Goal: Task Accomplishment & Management: Use online tool/utility

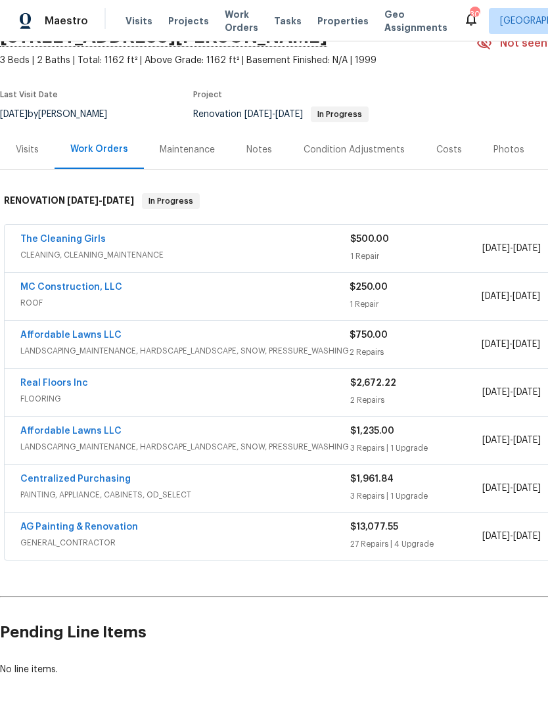
scroll to position [69, 0]
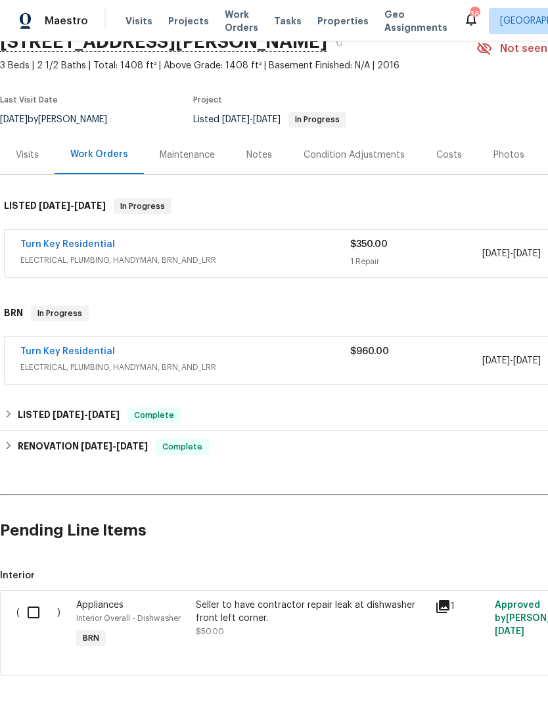
scroll to position [64, 0]
click at [132, 20] on span "Visits" at bounding box center [139, 20] width 27 height 13
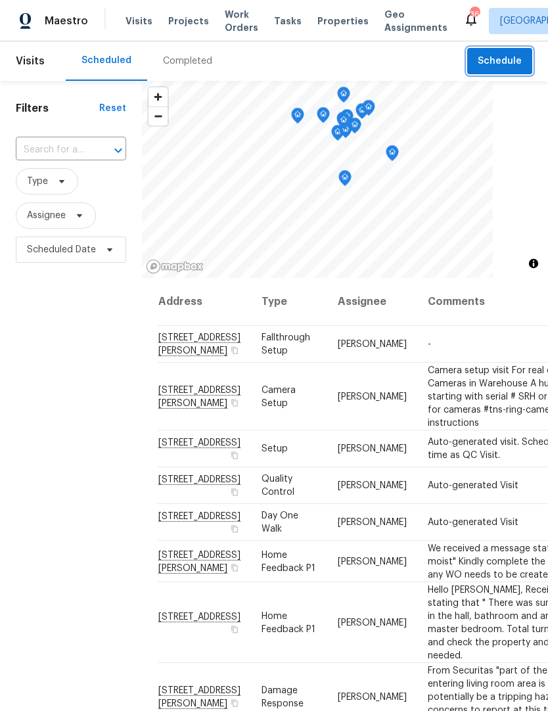
click at [512, 62] on span "Schedule" at bounding box center [500, 61] width 44 height 16
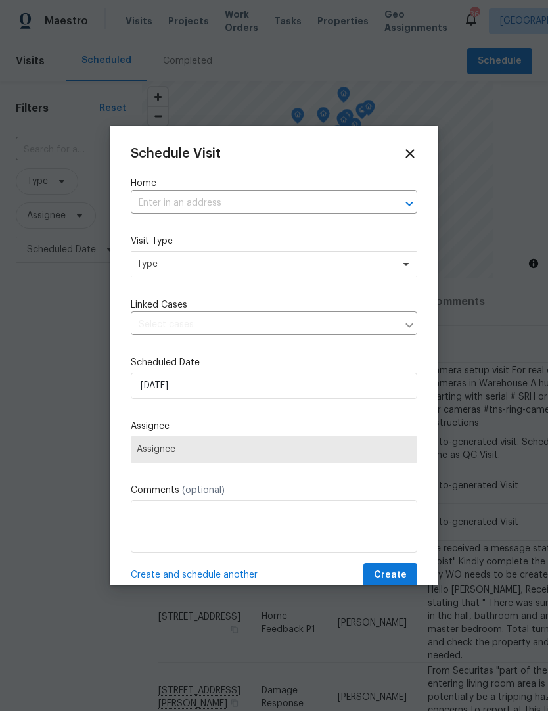
click at [152, 198] on input "text" at bounding box center [256, 203] width 250 height 20
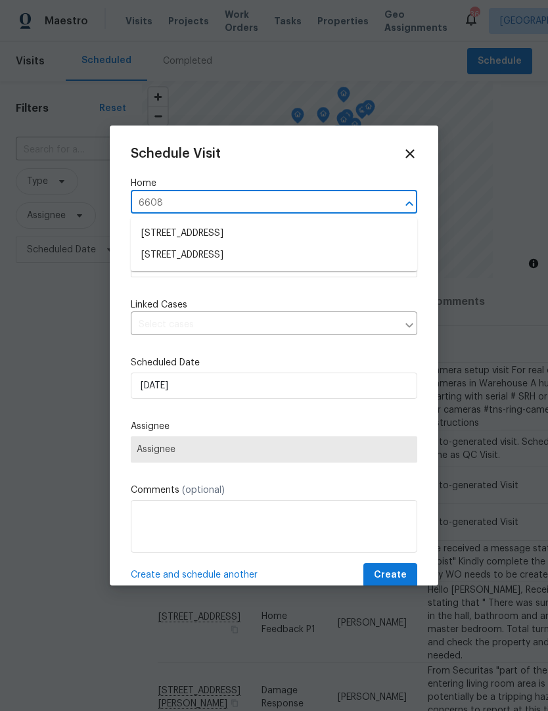
type input "6608"
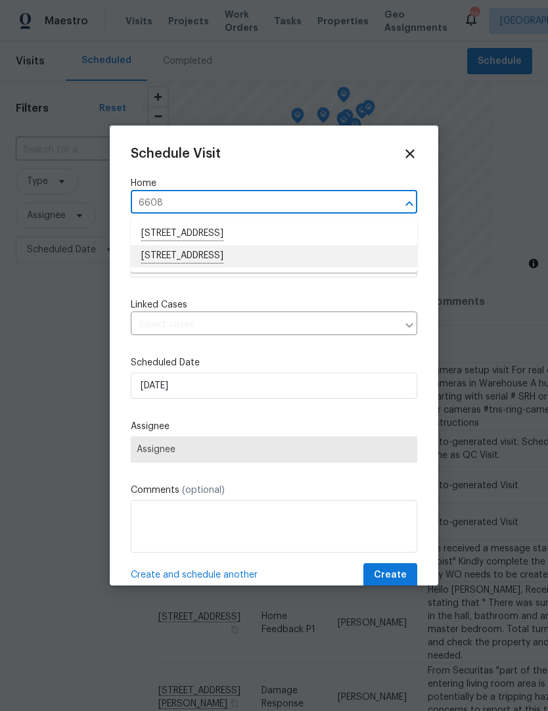
click at [174, 257] on li "[STREET_ADDRESS]" at bounding box center [274, 256] width 287 height 22
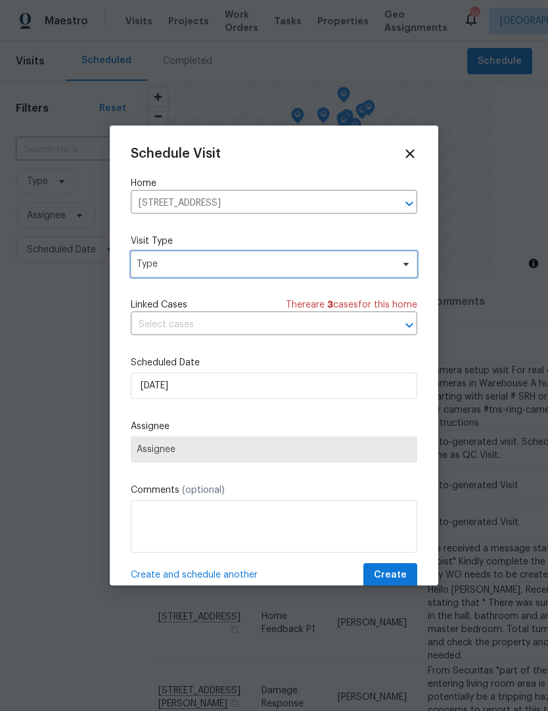
click at [146, 276] on span "Type" at bounding box center [274, 264] width 287 height 26
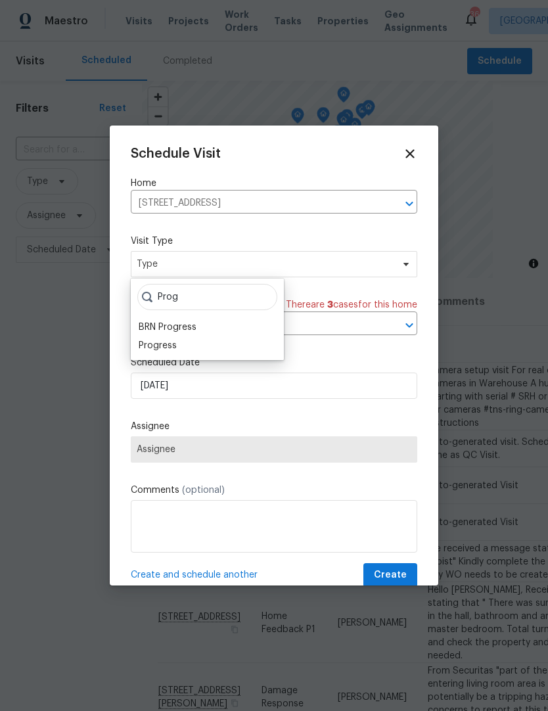
type input "Prog"
click at [173, 339] on div "Progress" at bounding box center [158, 345] width 38 height 13
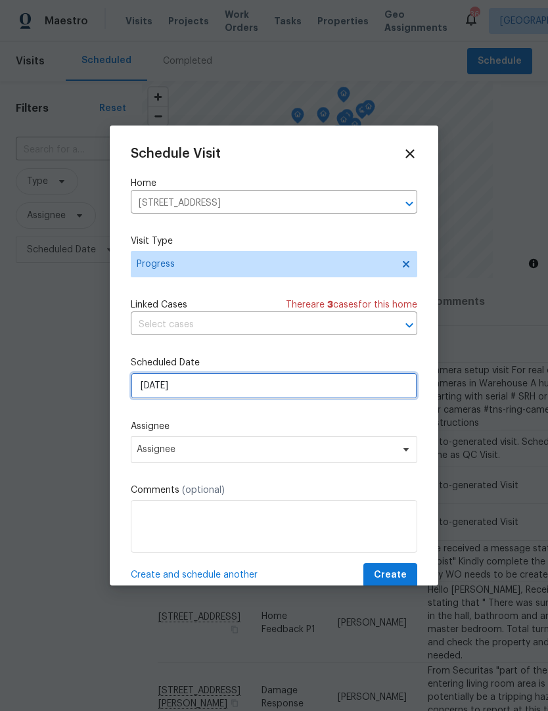
click at [148, 394] on input "[DATE]" at bounding box center [274, 386] width 287 height 26
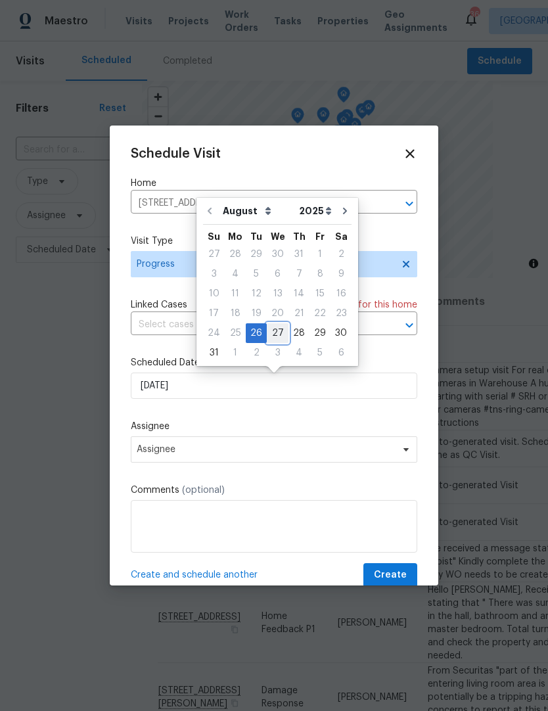
click at [279, 333] on div "27" at bounding box center [278, 333] width 22 height 18
type input "[DATE]"
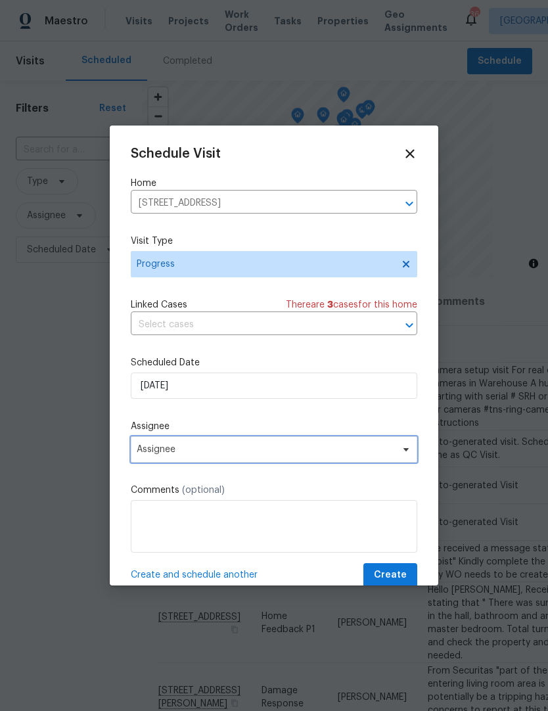
click at [158, 453] on span "Assignee" at bounding box center [266, 449] width 258 height 11
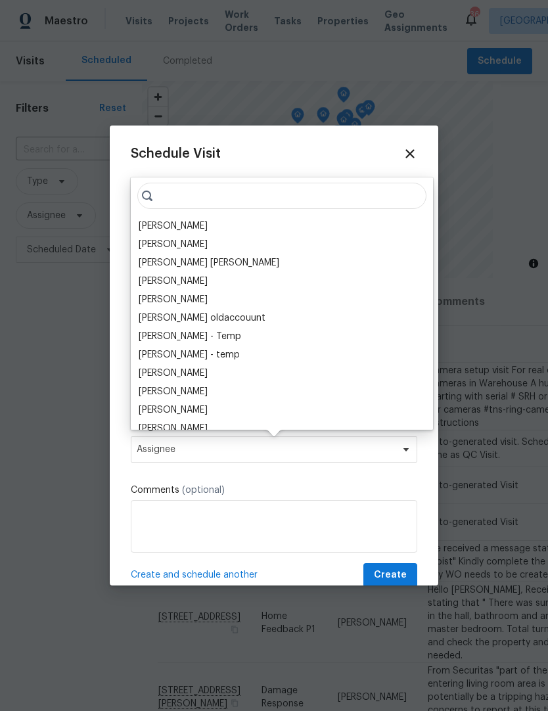
click at [160, 225] on div "[PERSON_NAME]" at bounding box center [173, 225] width 69 height 13
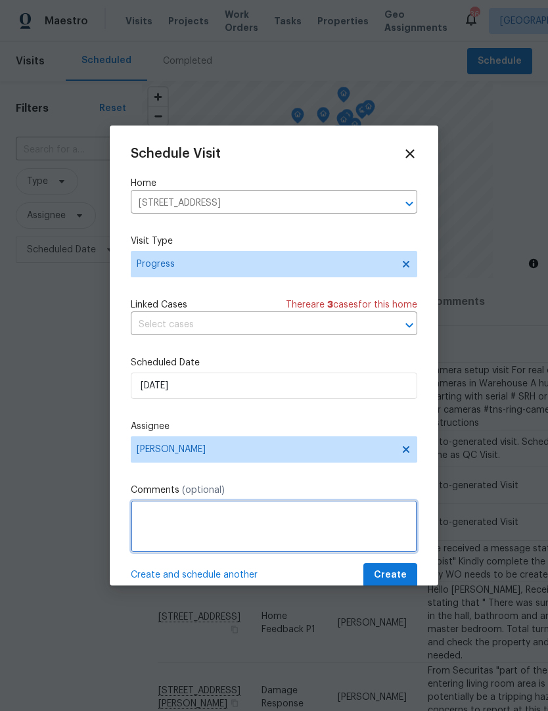
click at [346, 538] on textarea at bounding box center [274, 526] width 287 height 53
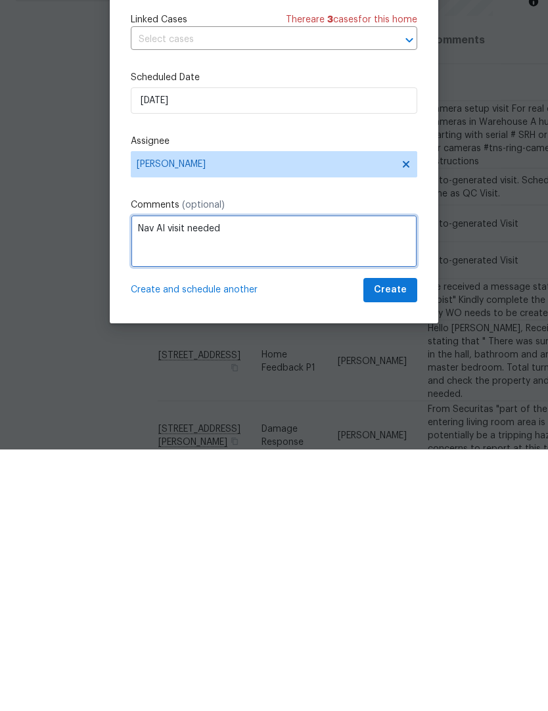
scroll to position [26, 0]
type textarea "Nav AI visit needed"
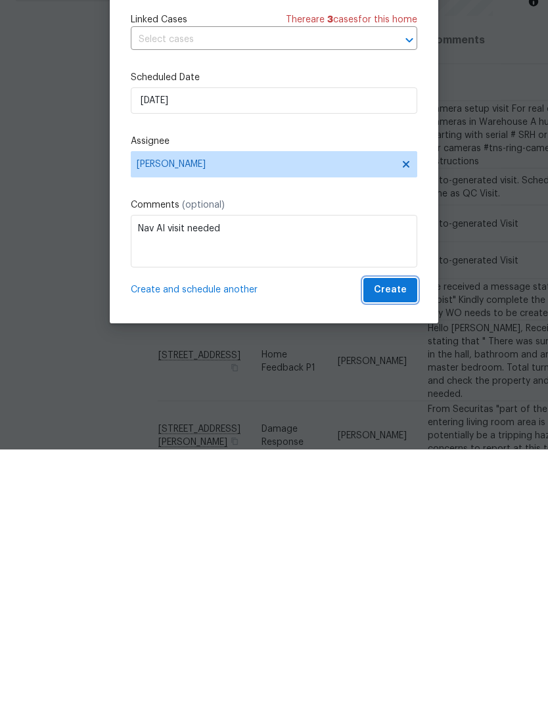
click at [392, 544] on span "Create" at bounding box center [390, 552] width 33 height 16
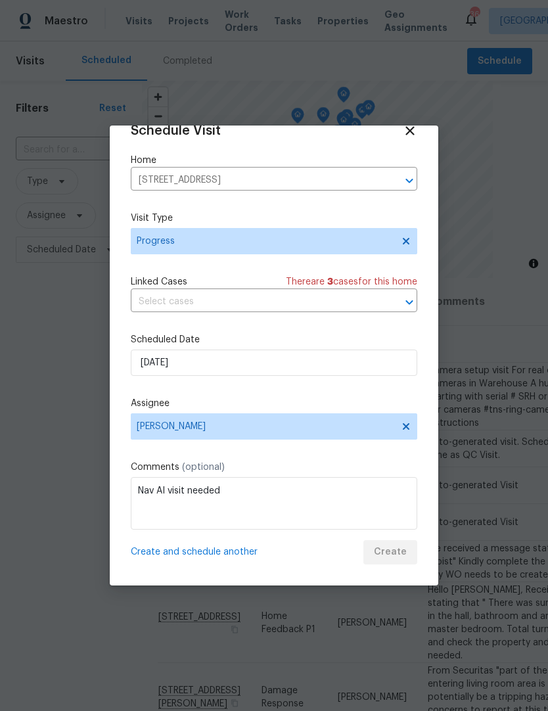
scroll to position [0, 0]
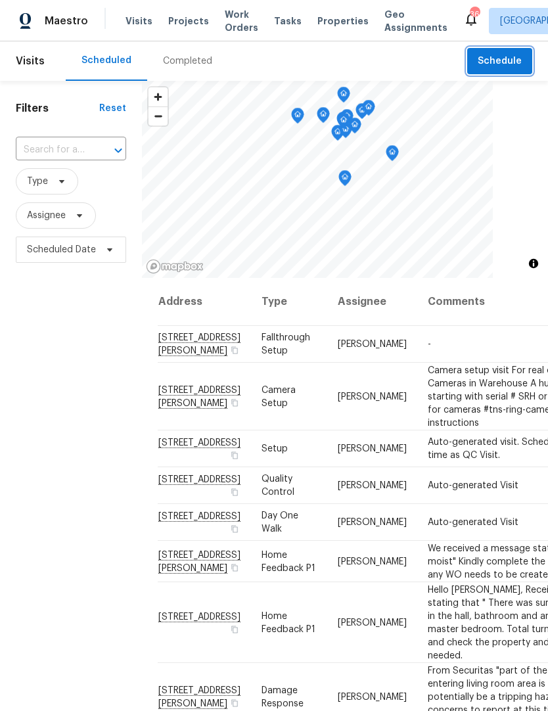
click at [505, 60] on span "Schedule" at bounding box center [500, 61] width 44 height 16
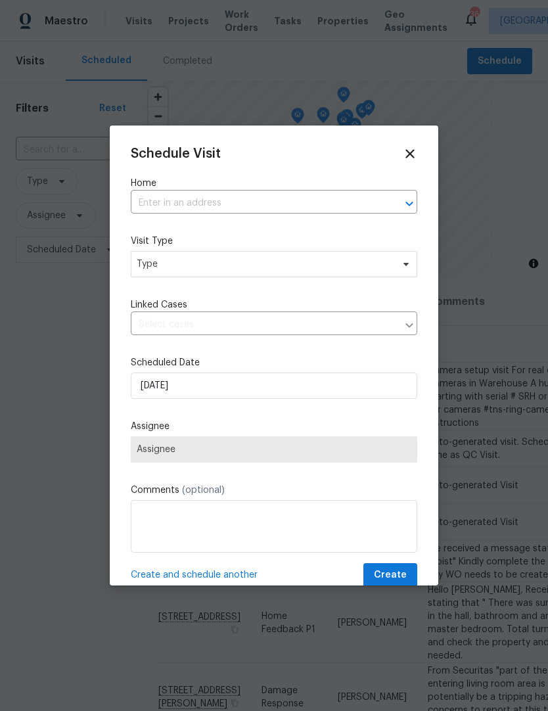
click at [153, 207] on input "text" at bounding box center [256, 203] width 250 height 20
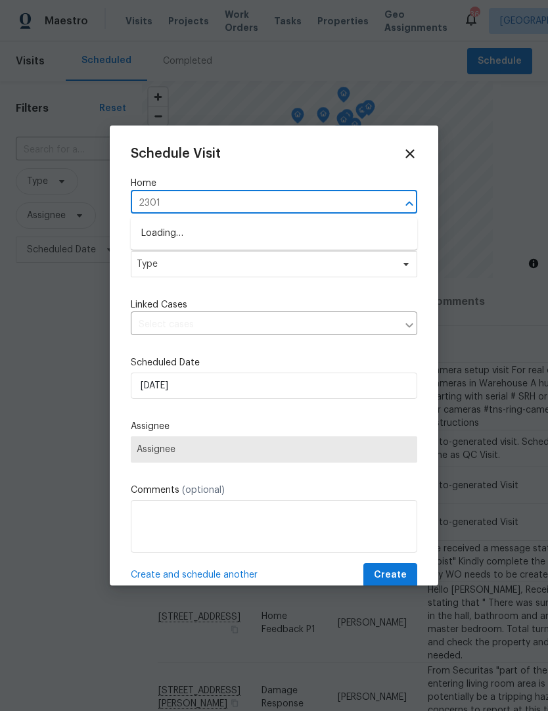
type input "2301"
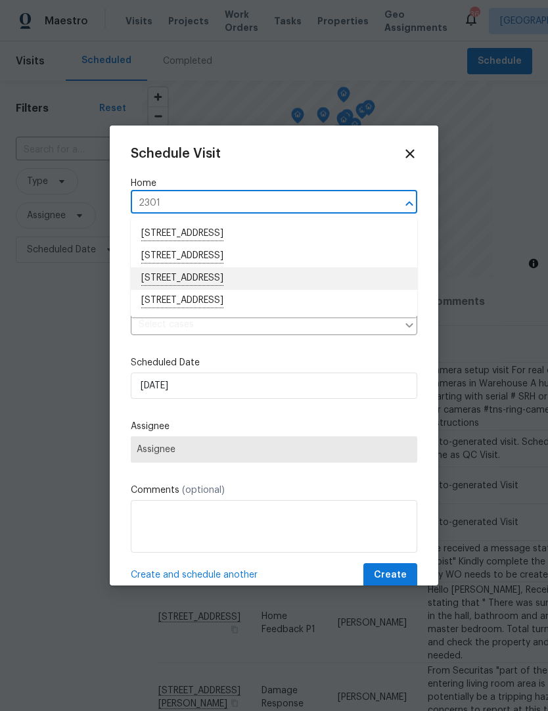
click at [180, 277] on li "[STREET_ADDRESS]" at bounding box center [274, 278] width 287 height 22
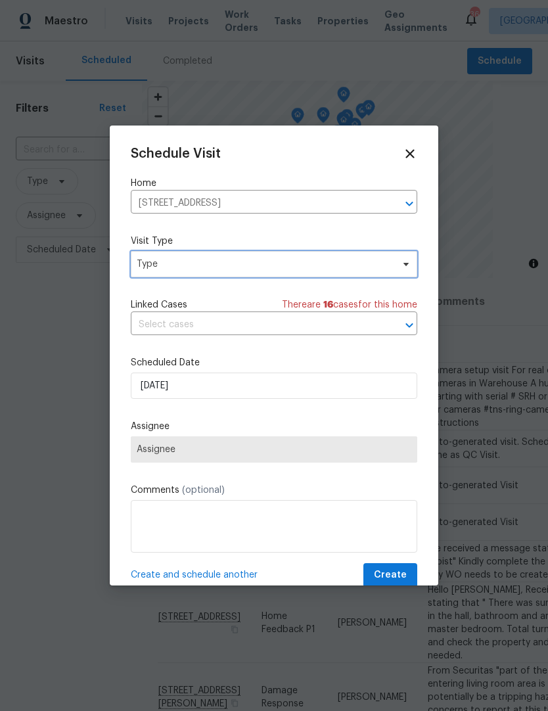
click at [156, 268] on span "Type" at bounding box center [265, 264] width 256 height 13
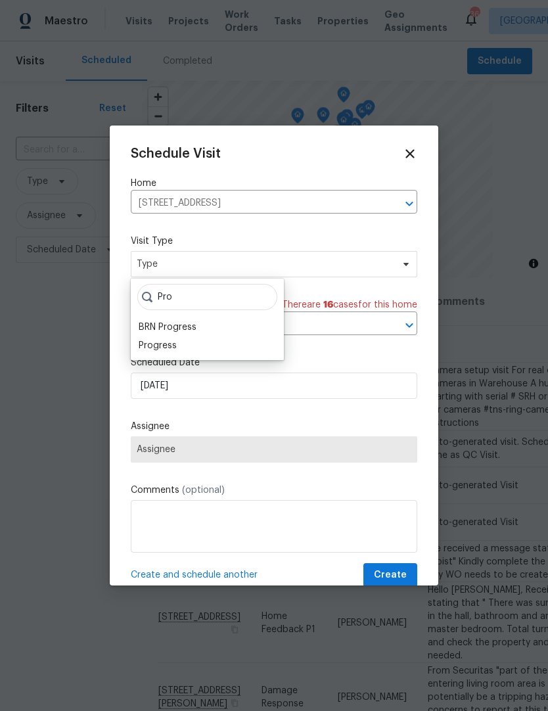
type input "Pro"
click at [160, 347] on div "Progress" at bounding box center [158, 345] width 38 height 13
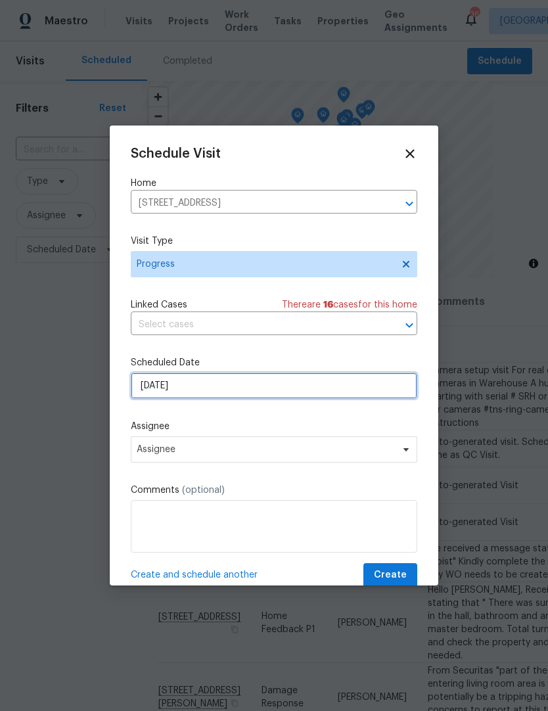
click at [143, 387] on input "[DATE]" at bounding box center [274, 386] width 287 height 26
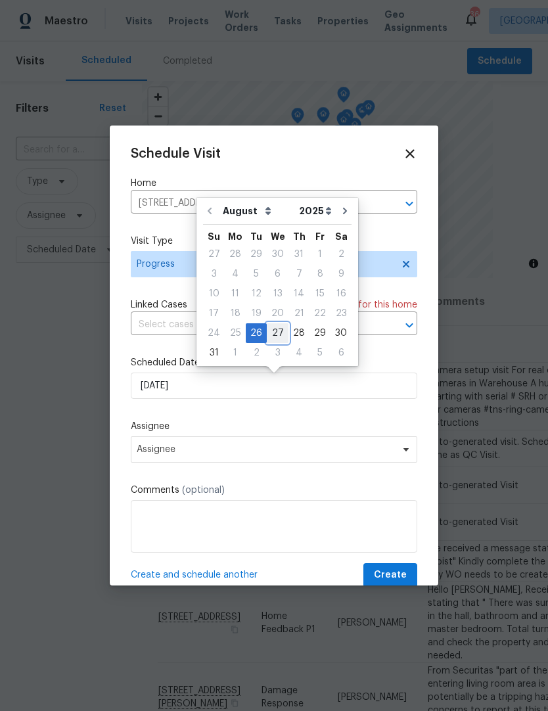
click at [271, 331] on div "27" at bounding box center [278, 333] width 22 height 18
type input "[DATE]"
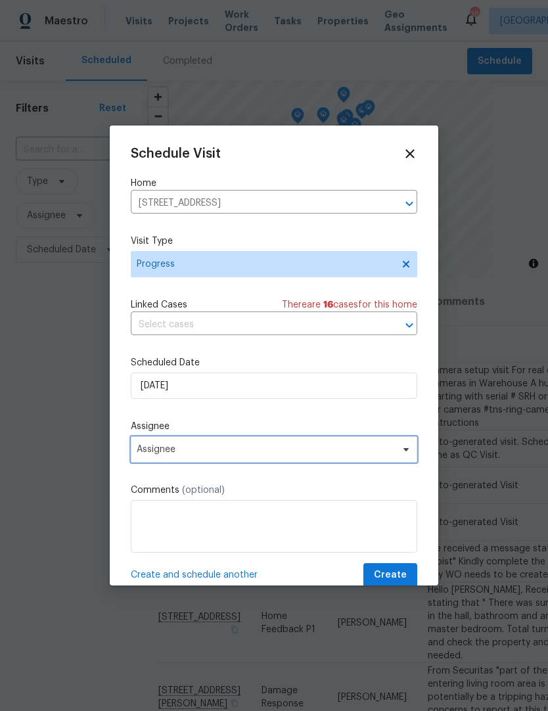
click at [141, 455] on span "Assignee" at bounding box center [266, 449] width 258 height 11
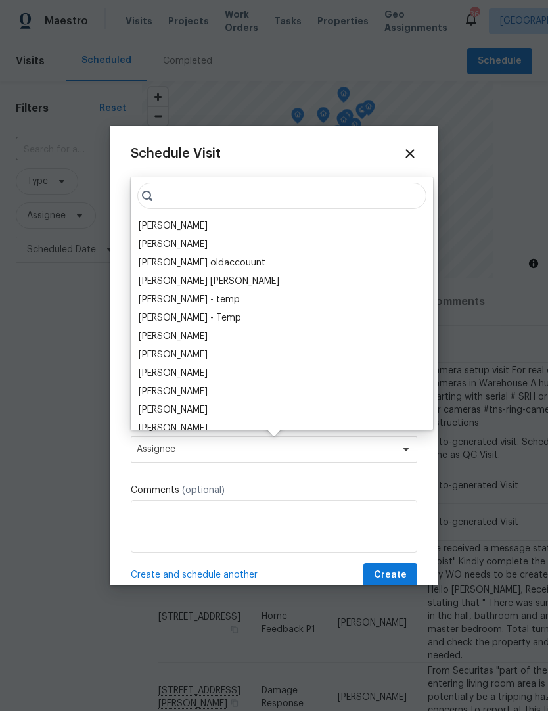
click at [162, 223] on div "[PERSON_NAME]" at bounding box center [173, 225] width 69 height 13
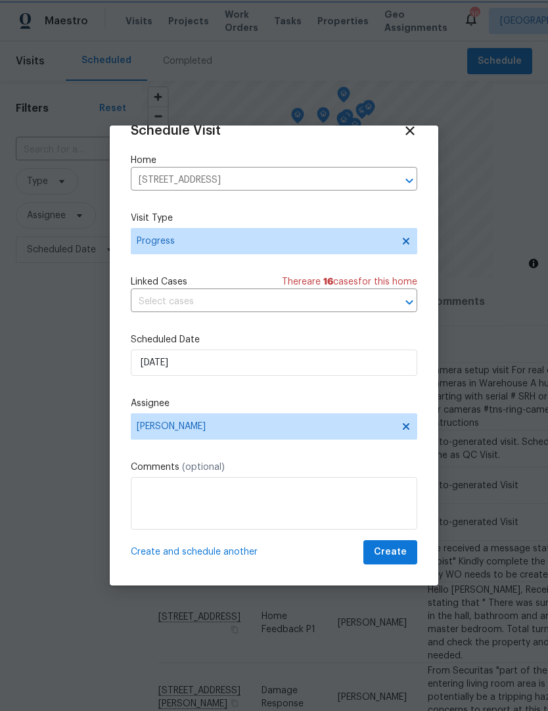
scroll to position [26, 0]
click at [149, 499] on textarea at bounding box center [274, 503] width 287 height 53
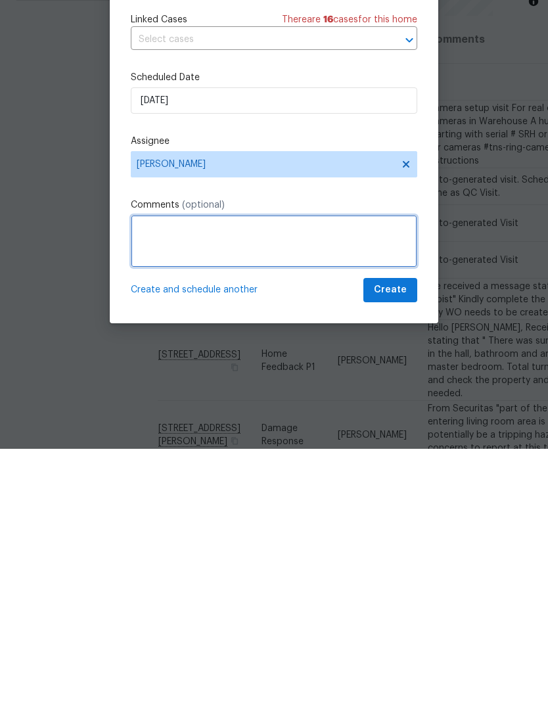
scroll to position [54, 0]
type textarea "Check electrical. Retake MLS pics"
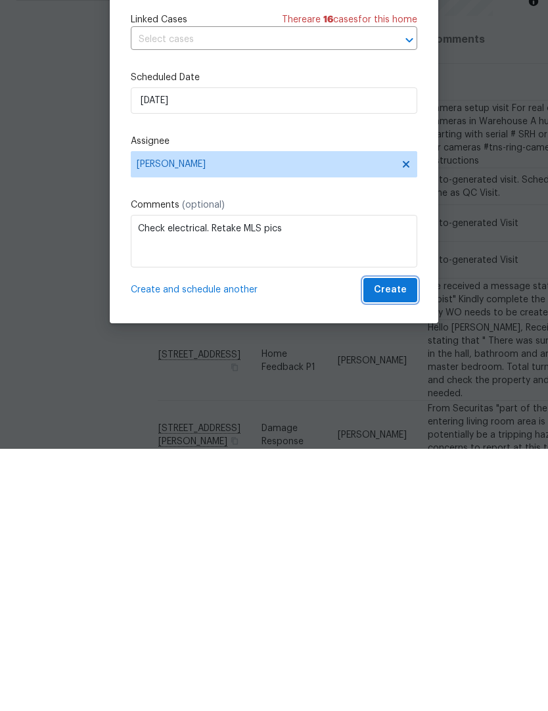
click at [397, 544] on span "Create" at bounding box center [390, 552] width 33 height 16
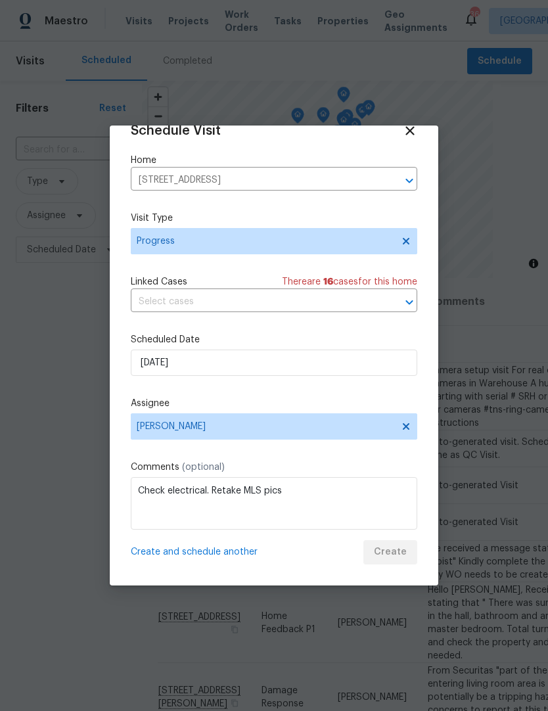
scroll to position [0, 0]
